Goal: Navigation & Orientation: Find specific page/section

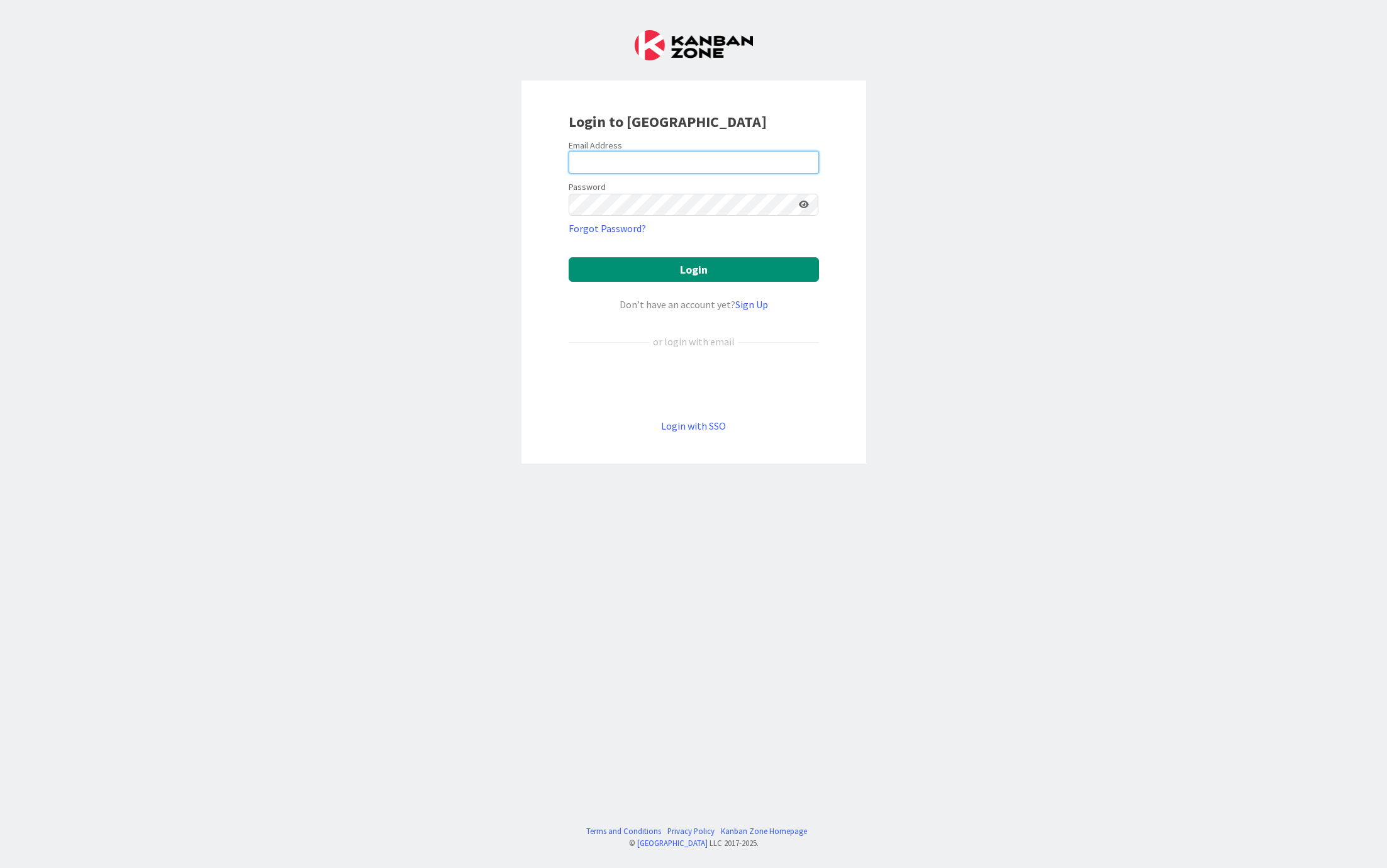
click at [607, 161] on input "email" at bounding box center [693, 162] width 250 height 23
type input "[EMAIL_ADDRESS][DOMAIN_NAME]"
click at [707, 268] on button "Login" at bounding box center [693, 270] width 250 height 25
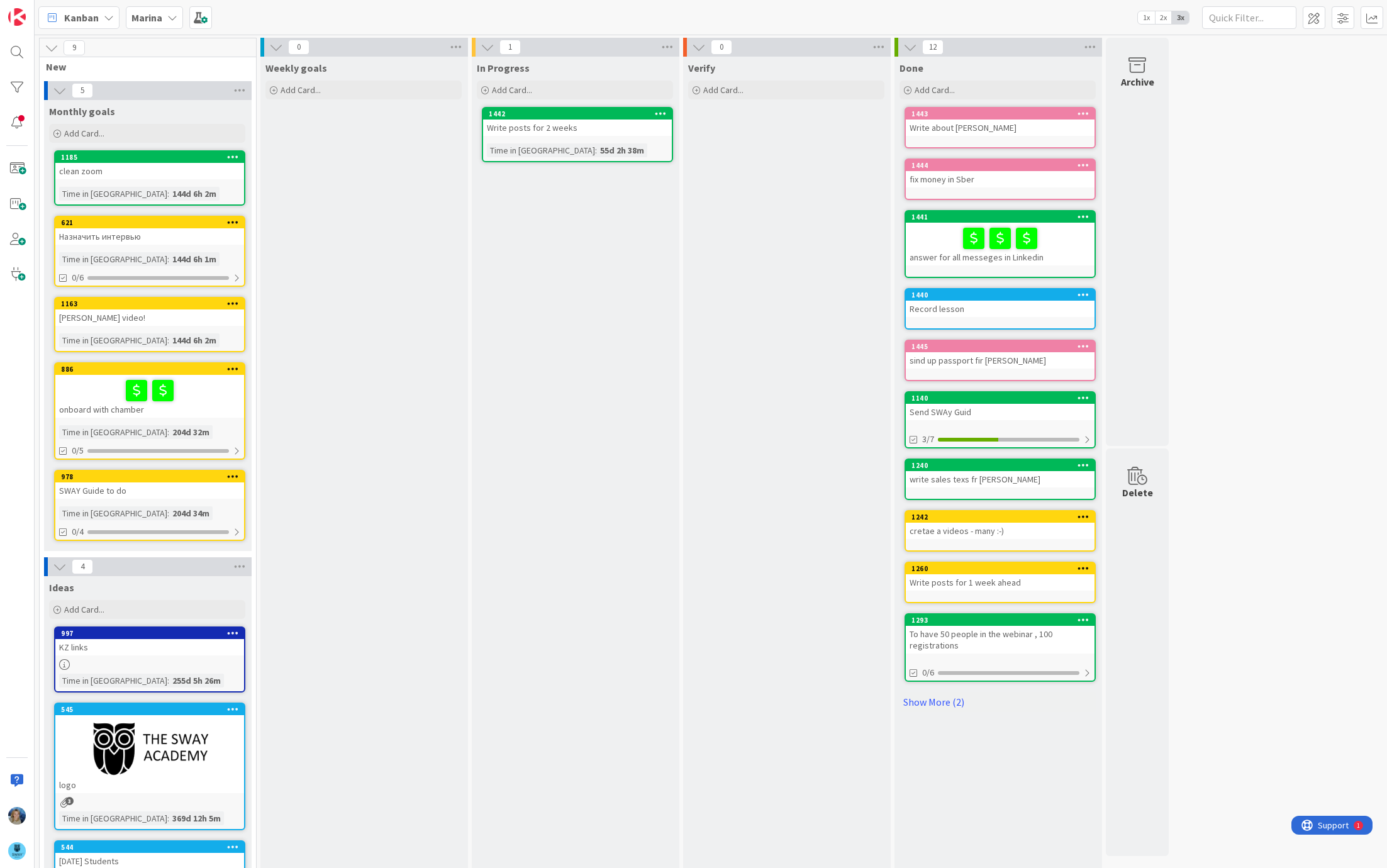
click at [160, 17] on b "Marina" at bounding box center [147, 17] width 31 height 13
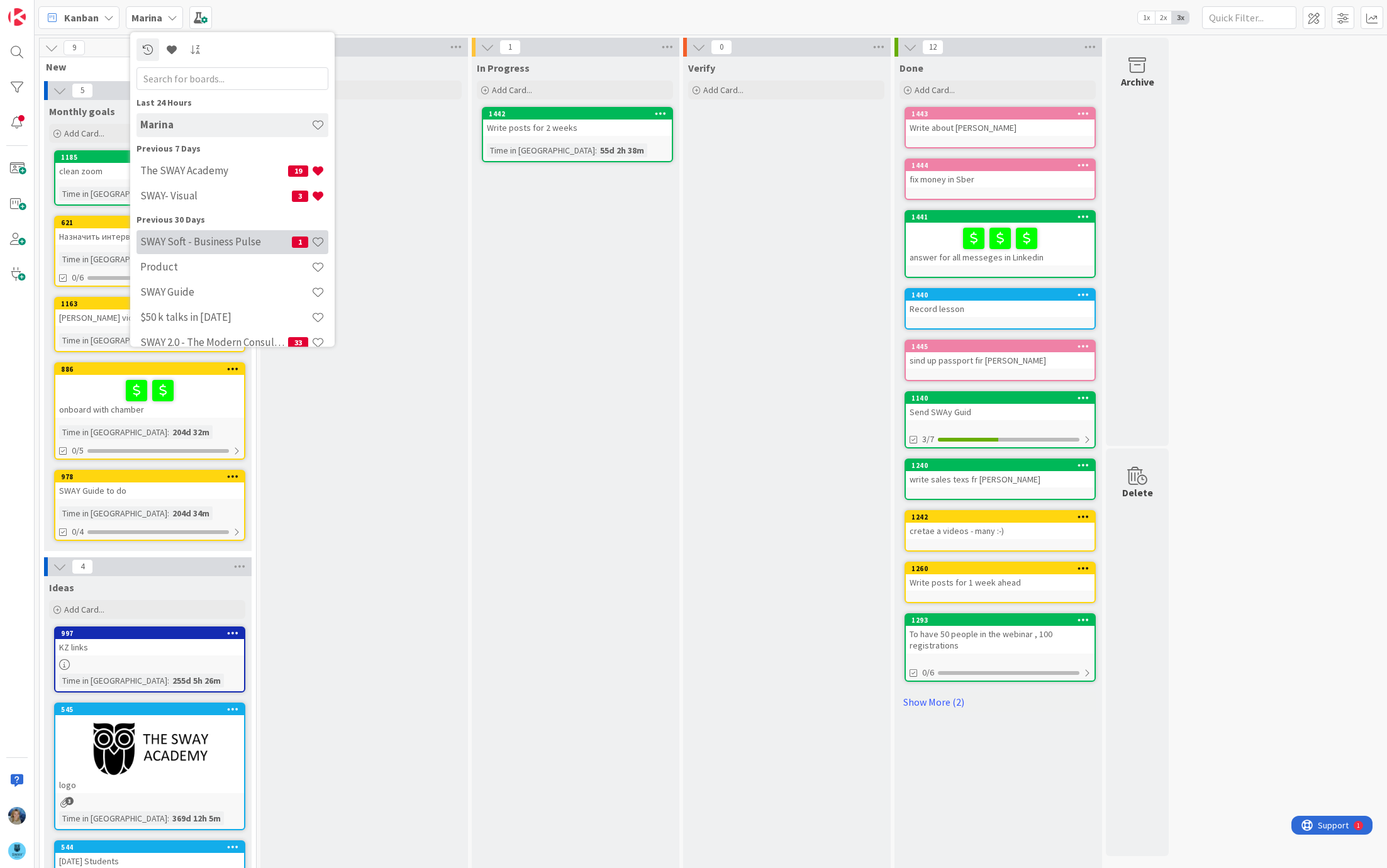
click at [232, 240] on h4 "SWAY Soft - Business Pulse" at bounding box center [215, 242] width 151 height 13
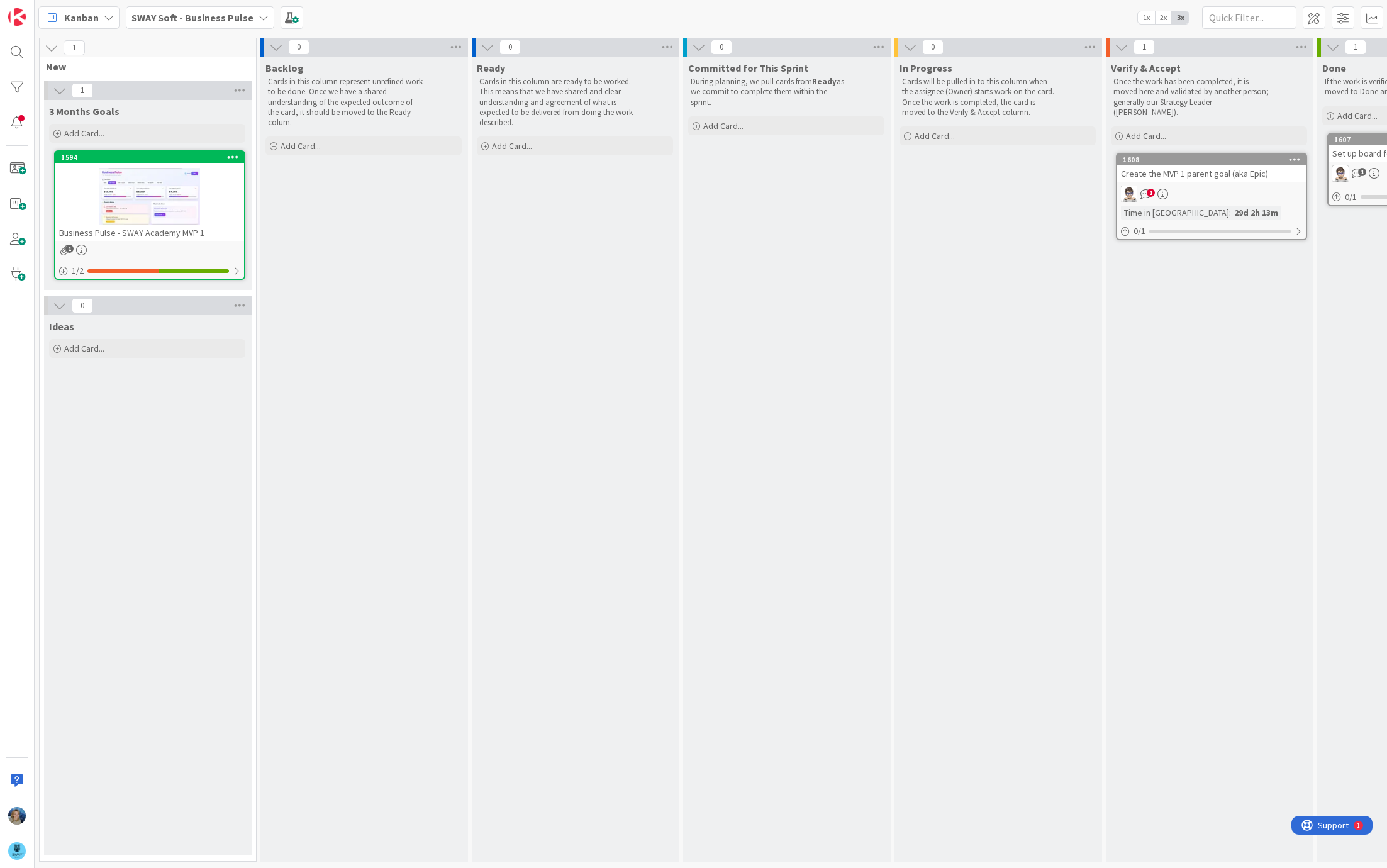
click at [234, 21] on b "SWAY Soft - Business Pulse" at bounding box center [192, 17] width 122 height 13
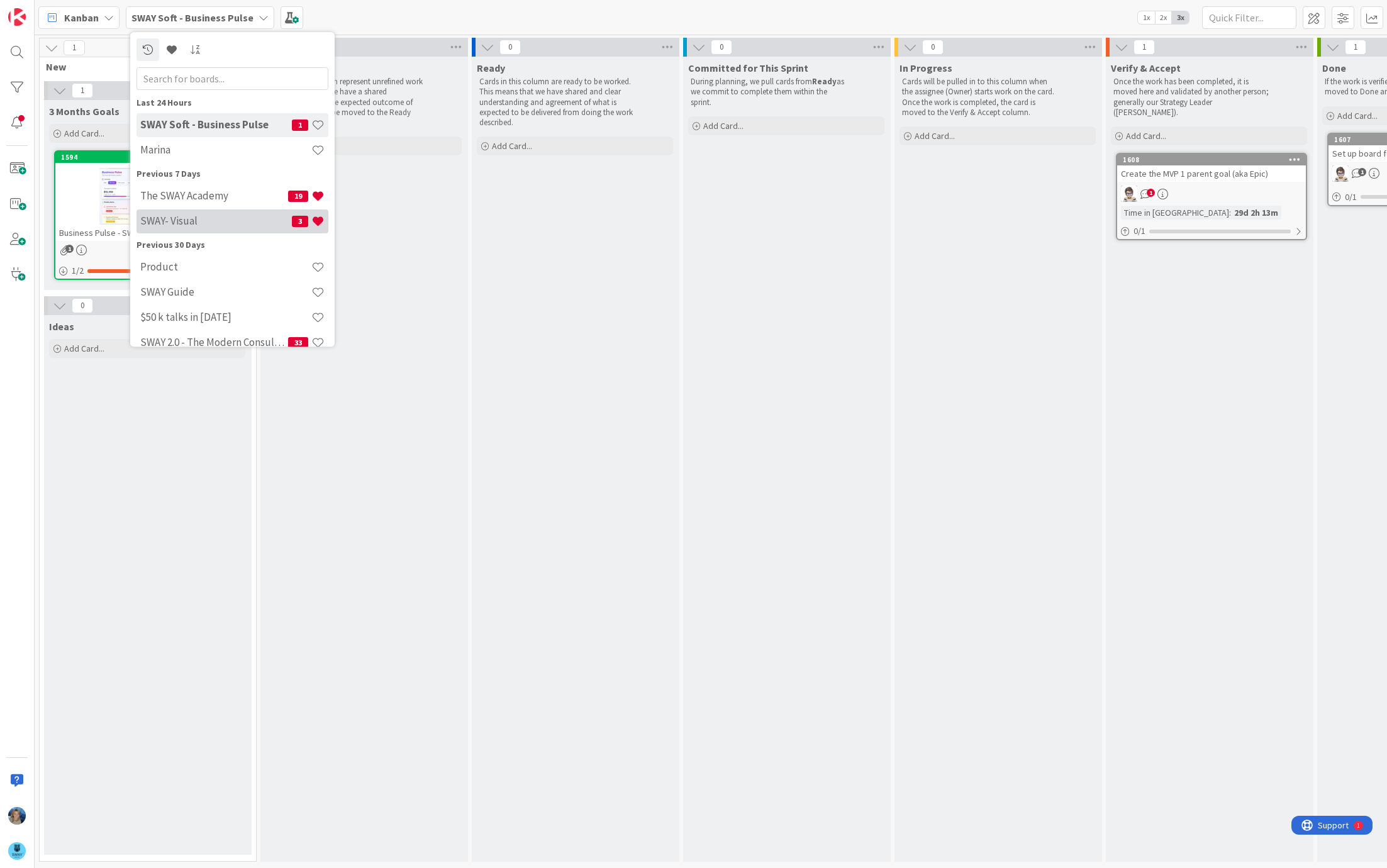
click at [209, 221] on h4 "SWAY- Visual" at bounding box center [215, 221] width 151 height 13
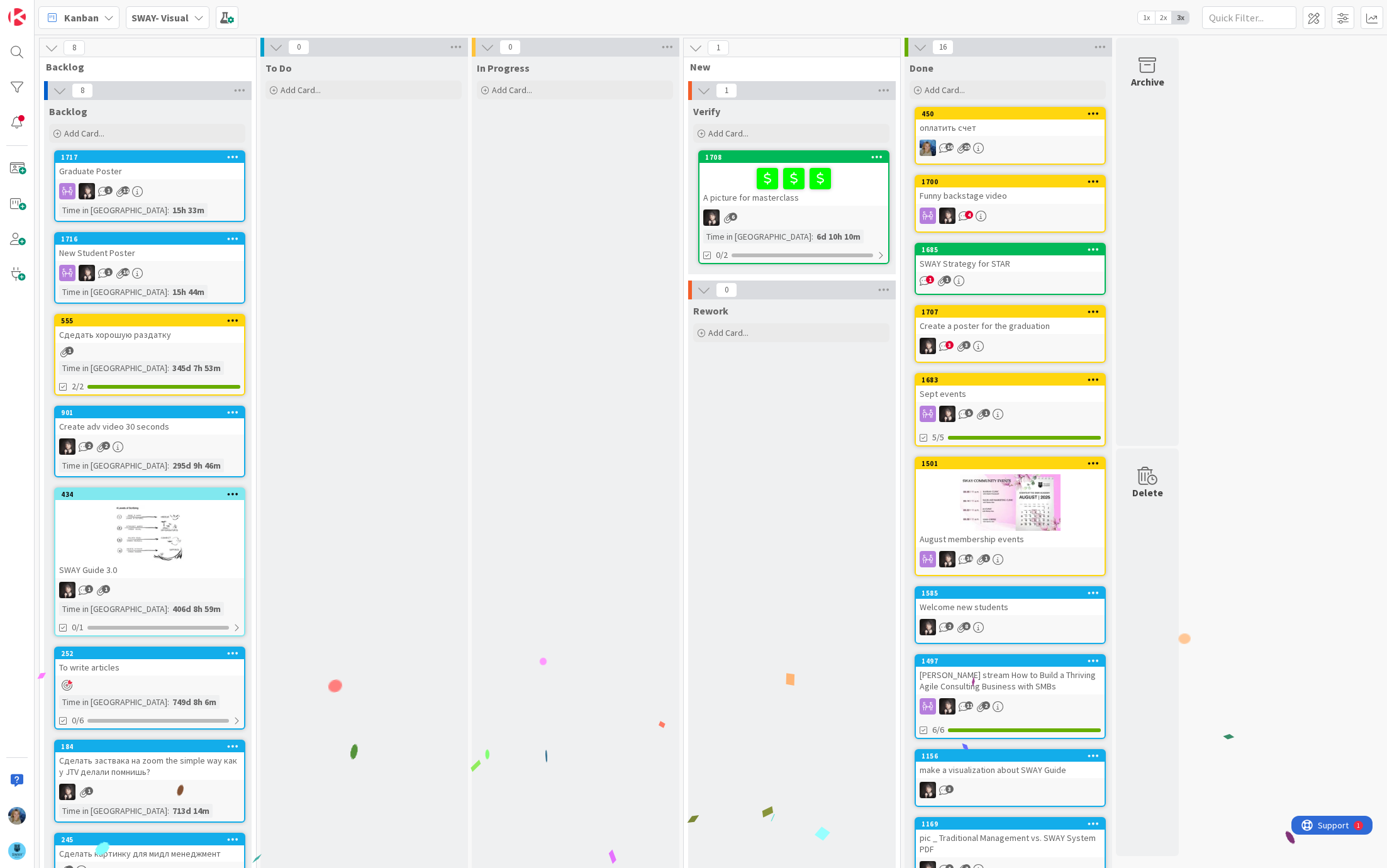
click at [843, 212] on div "6" at bounding box center [793, 218] width 189 height 17
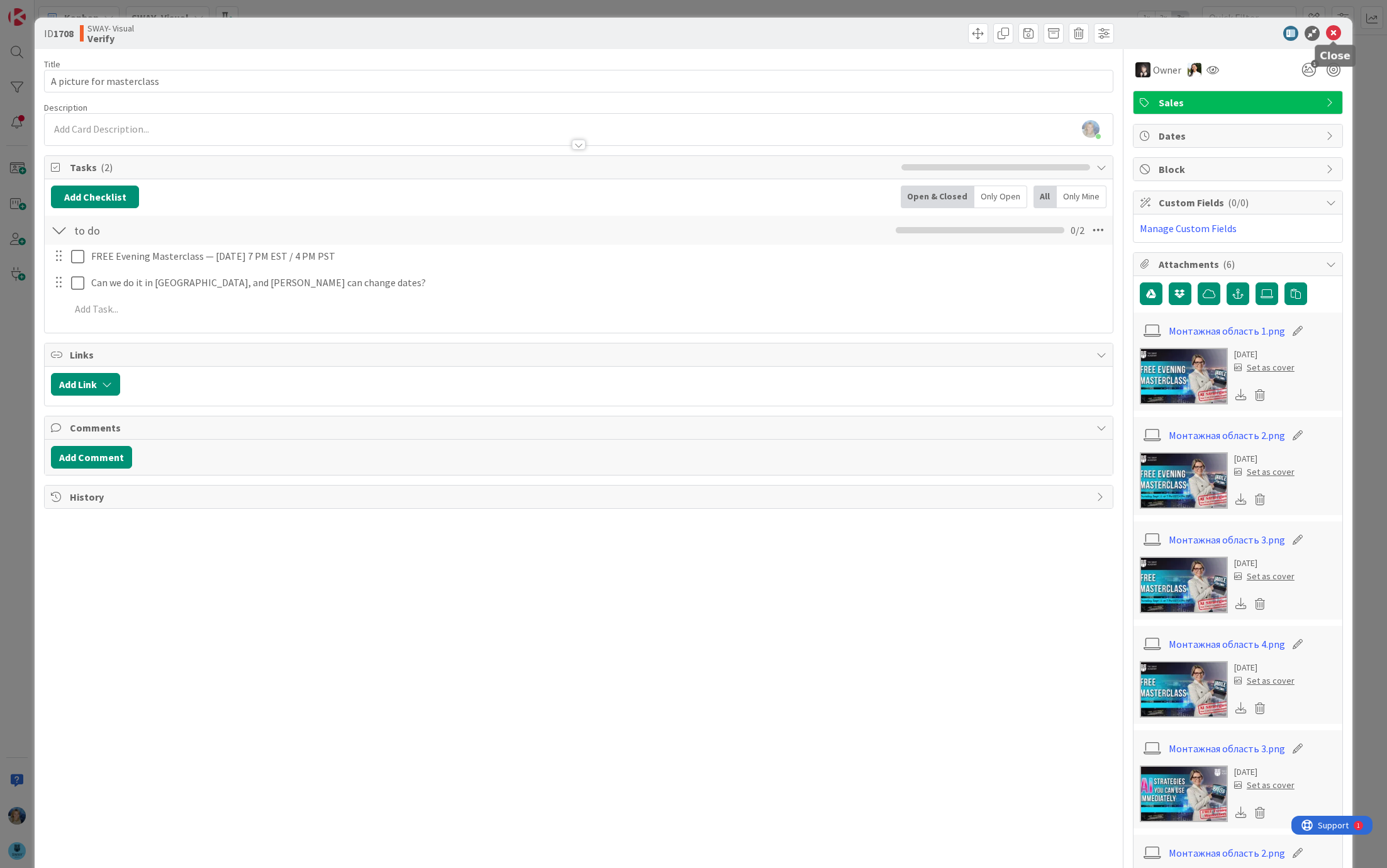
click at [1338, 27] on icon at bounding box center [1333, 33] width 15 height 15
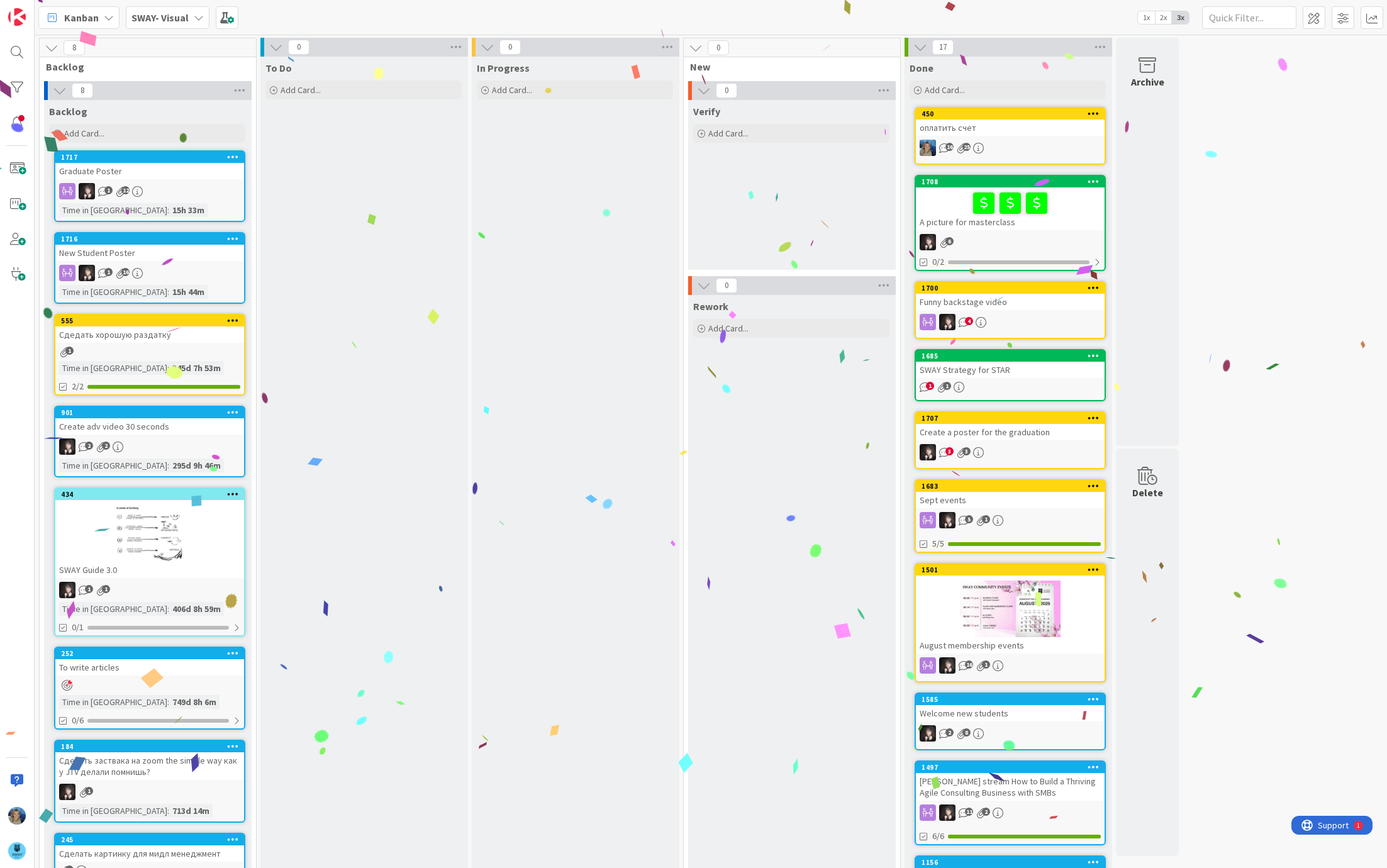
click at [169, 23] on b "SWAY- Visual" at bounding box center [160, 17] width 57 height 13
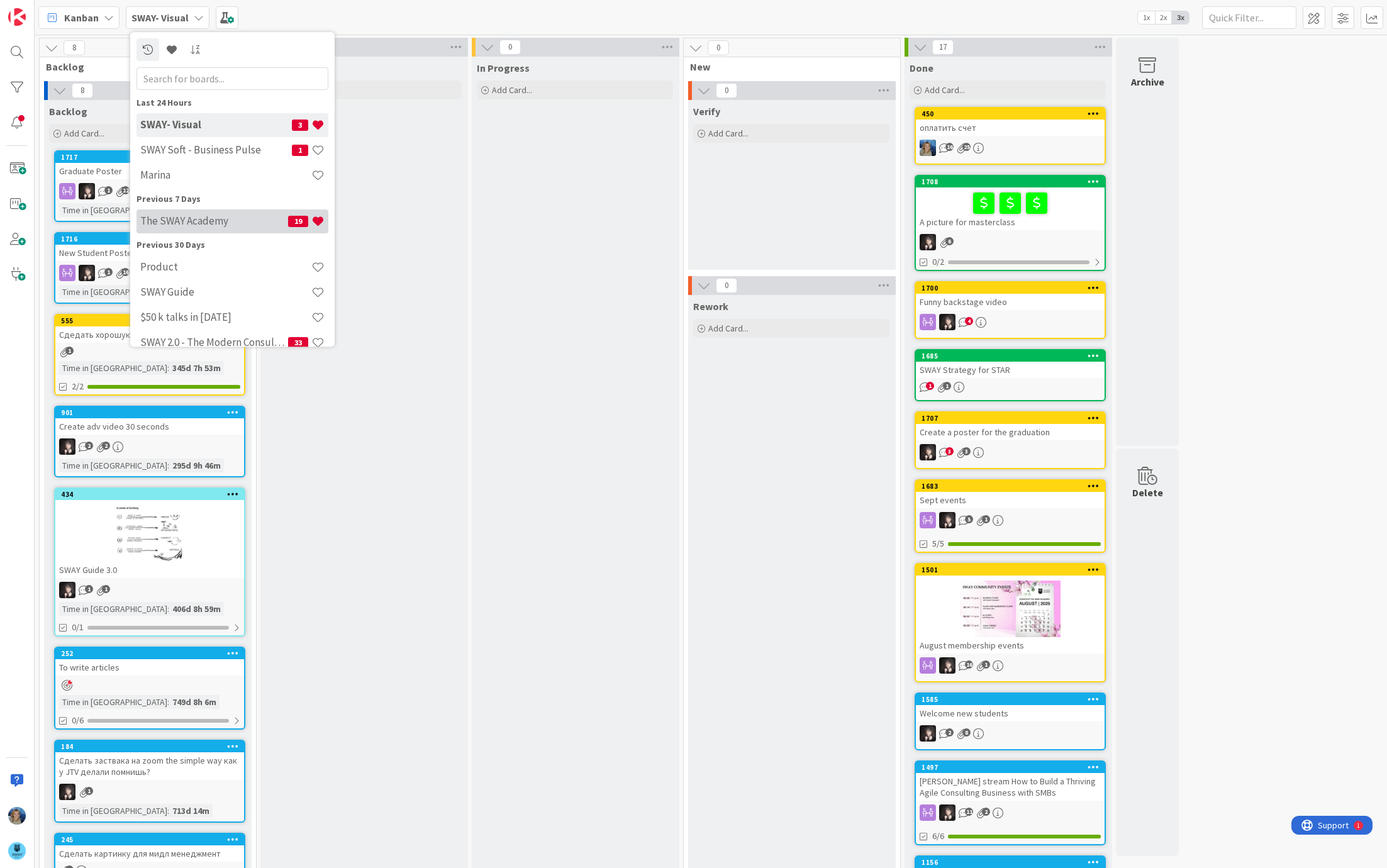
click at [225, 225] on h4 "The SWAY Academy" at bounding box center [214, 221] width 148 height 13
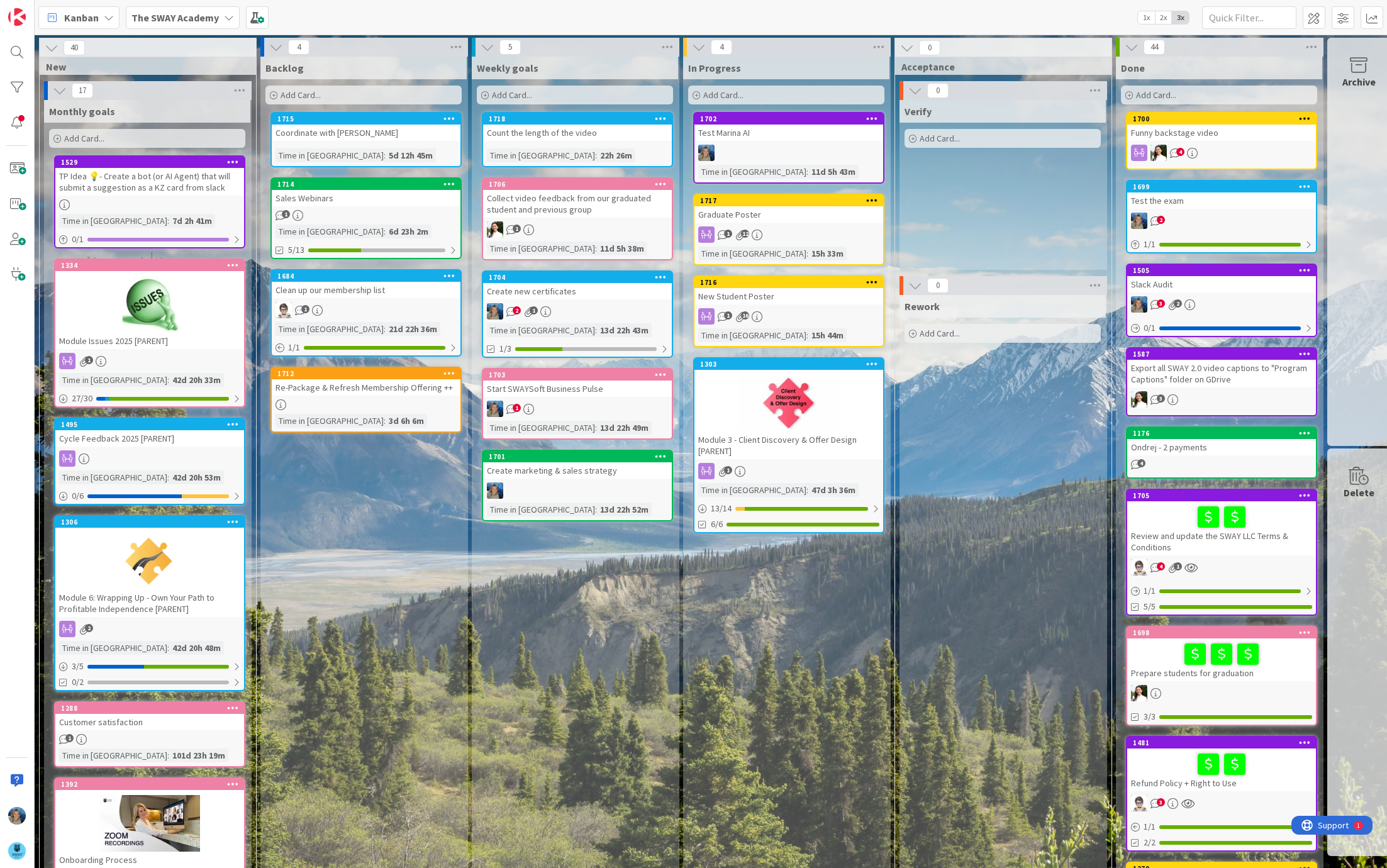
click at [573, 217] on link "1706 Collect video feedback from our graduated student and previous group 1 Tim…" at bounding box center [577, 219] width 191 height 83
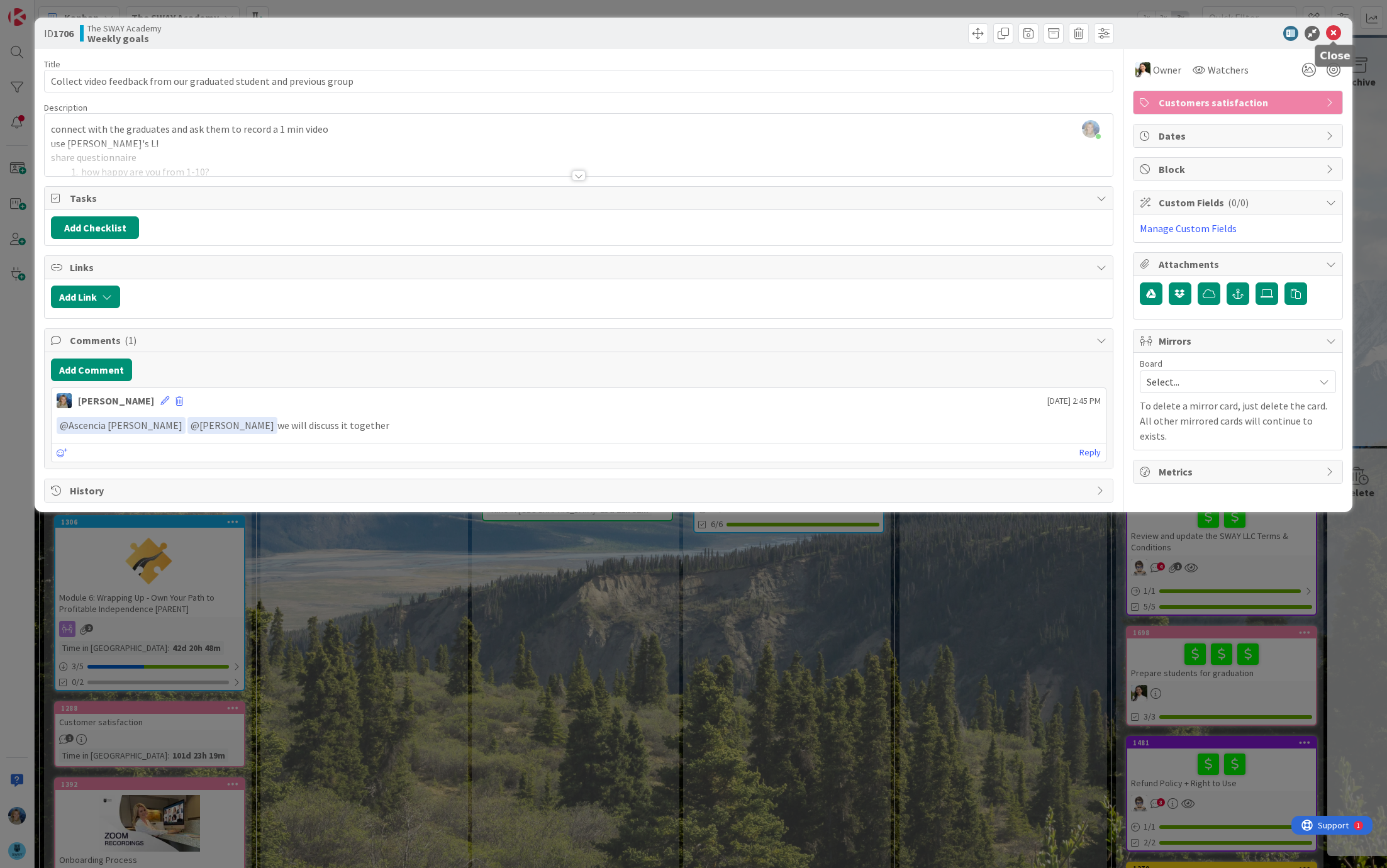
click at [1333, 35] on icon at bounding box center [1333, 33] width 15 height 15
